Goal: Transaction & Acquisition: Purchase product/service

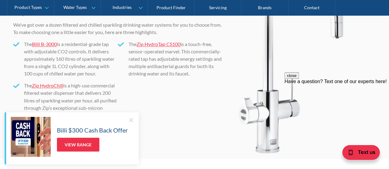
scroll to position [1660, 0]
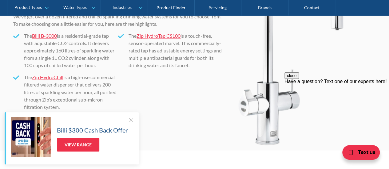
click at [45, 34] on link "Billi B-3000" at bounding box center [44, 36] width 25 height 6
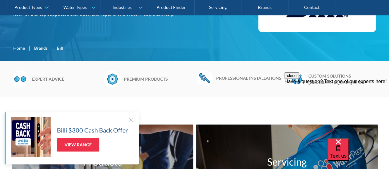
scroll to position [154, 0]
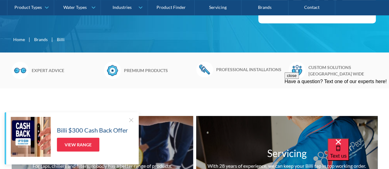
click at [131, 120] on div at bounding box center [131, 120] width 6 height 6
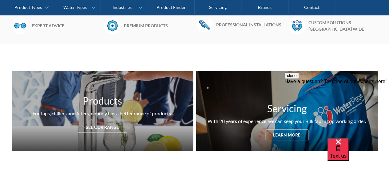
scroll to position [246, 0]
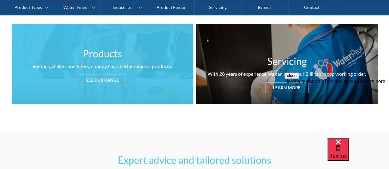
click at [100, 79] on div "See our range" at bounding box center [102, 80] width 49 height 11
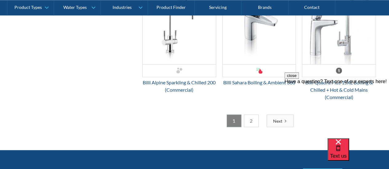
scroll to position [1690, 0]
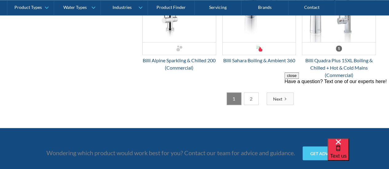
click at [251, 96] on link "2" at bounding box center [251, 99] width 15 height 13
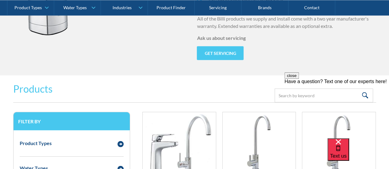
scroll to position [737, 0]
